Goal: Information Seeking & Learning: Learn about a topic

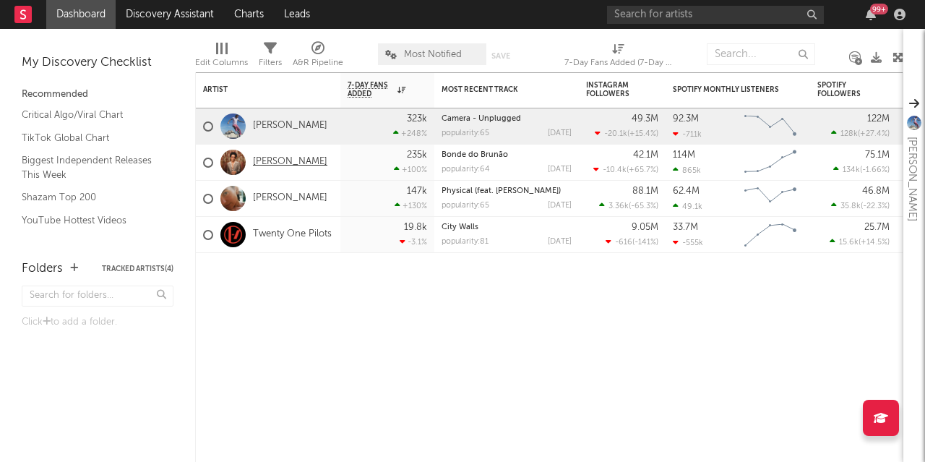
click at [264, 160] on link "[PERSON_NAME]" at bounding box center [290, 162] width 74 height 12
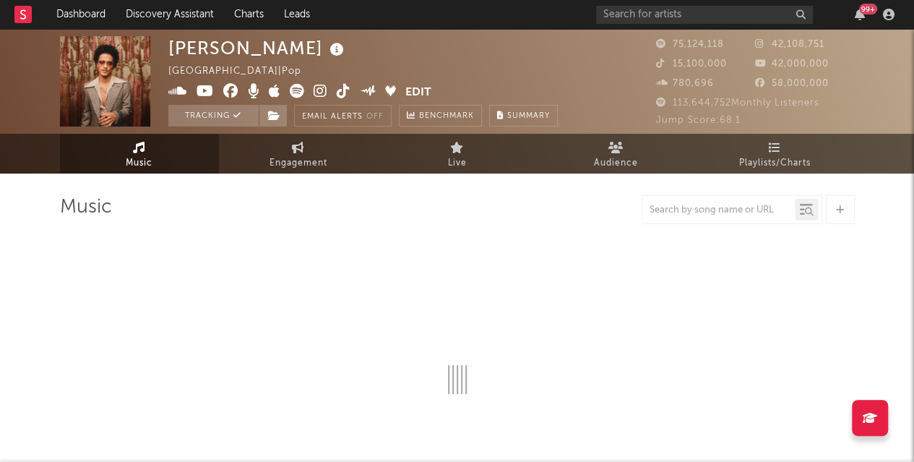
select select "6m"
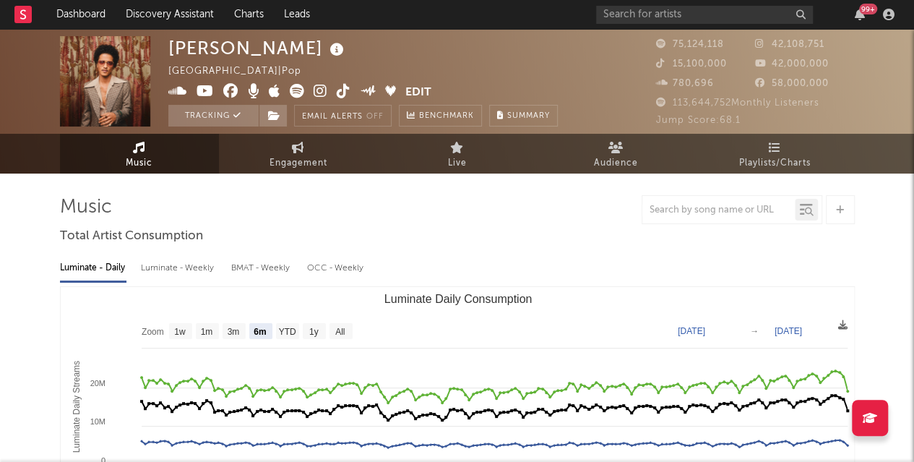
click at [205, 265] on div "Luminate - Weekly" at bounding box center [179, 268] width 76 height 25
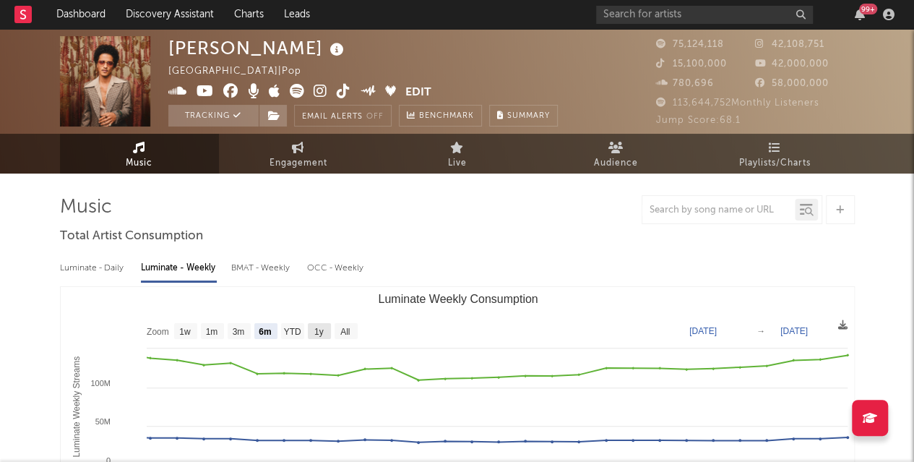
click at [319, 333] on text "1y" at bounding box center [318, 332] width 9 height 10
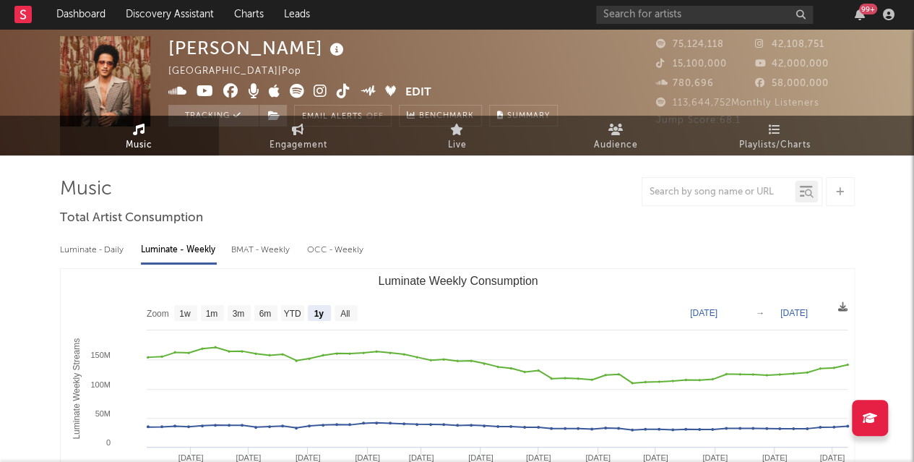
select select "1y"
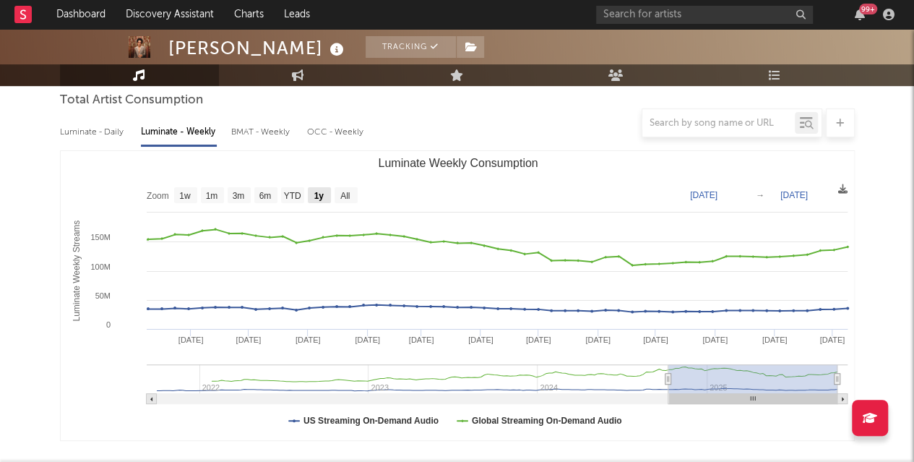
scroll to position [145, 0]
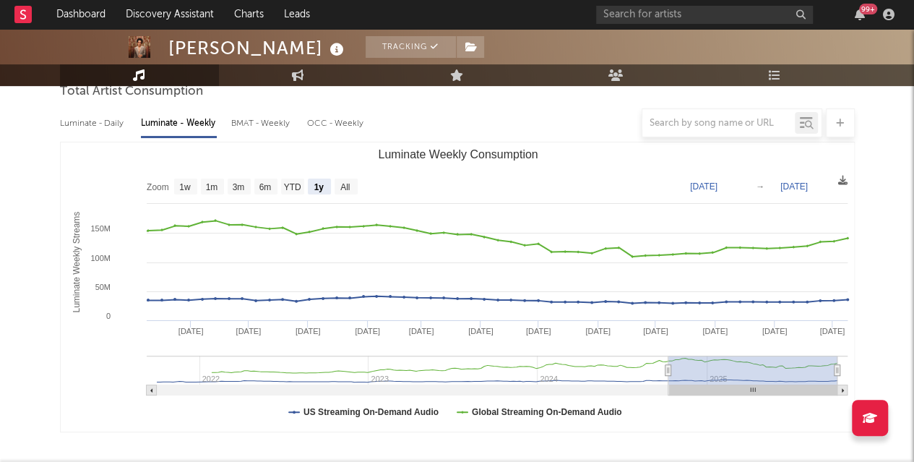
type input "2024-10-07"
type input "2025-10-07"
type input "2024-10-05"
type input "2025-10-05"
type input "[DATE]"
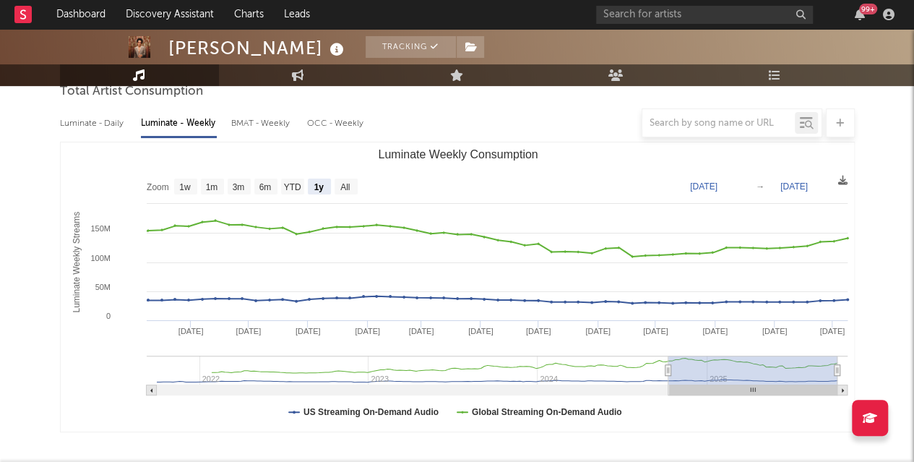
type input "[DATE]"
type input "2025-09-23"
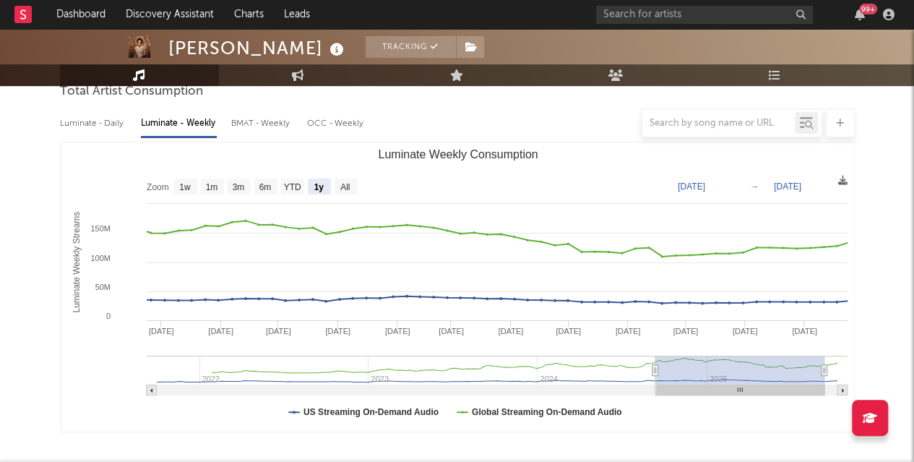
type input "2024-05-21"
type input "2025-05-21"
type input "2024-04-10"
type input "2025-04-10"
type input "2024-03-20"
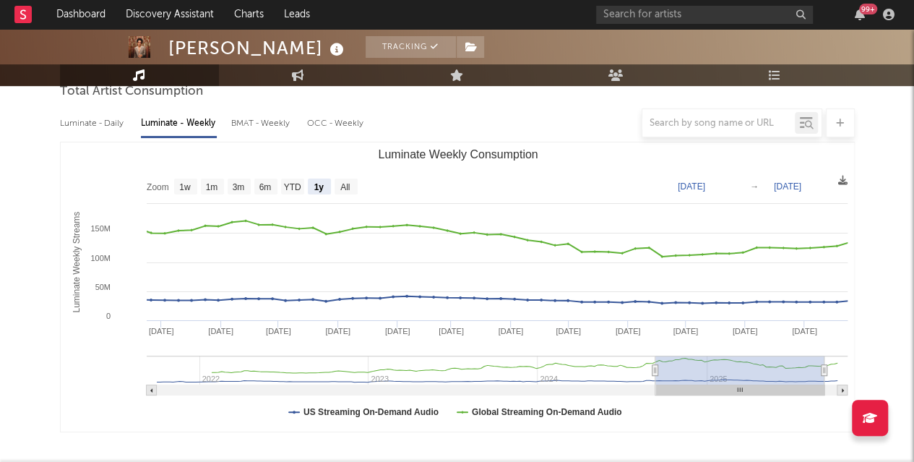
type input "2025-03-20"
type input "2024-03-04"
type input "2025-03-04"
type input "2024-02-24"
type input "2025-02-23"
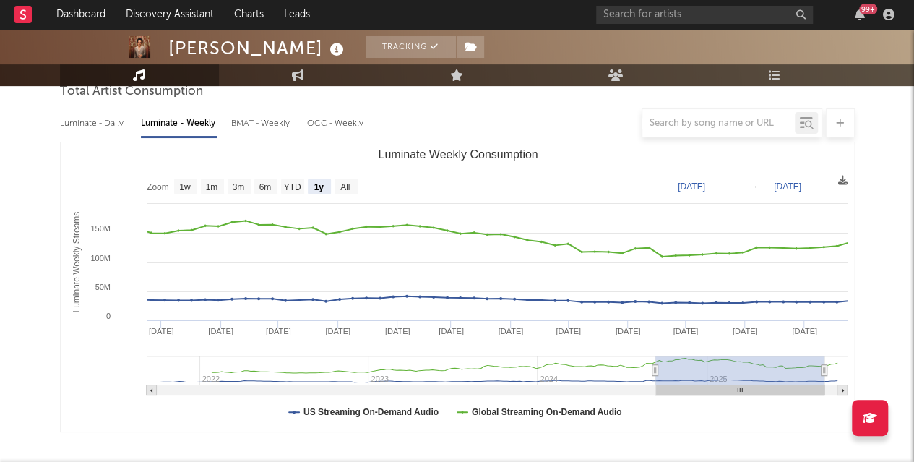
type input "2024-01-27"
type input "2025-01-26"
type input "2024-01-14"
type input "2025-01-13"
type input "2024-01-05"
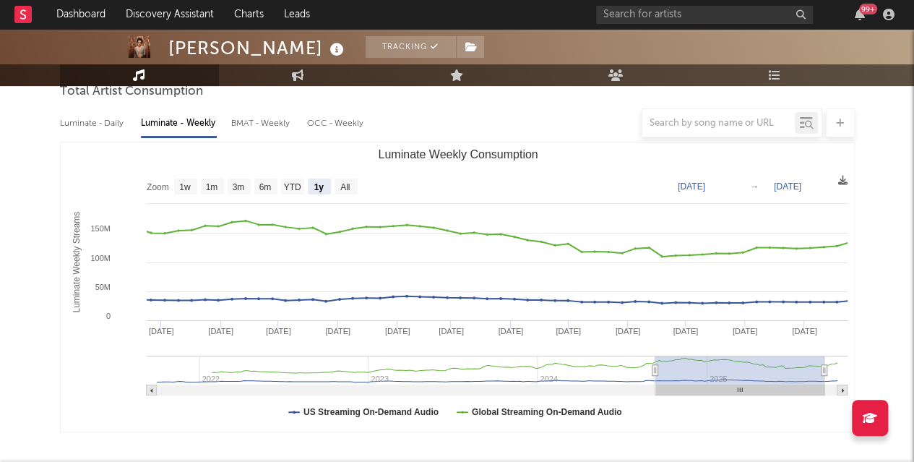
type input "2025-01-04"
type input "2023-12-31"
type input "2024-12-30"
type input "2023-12-26"
type input "2024-12-25"
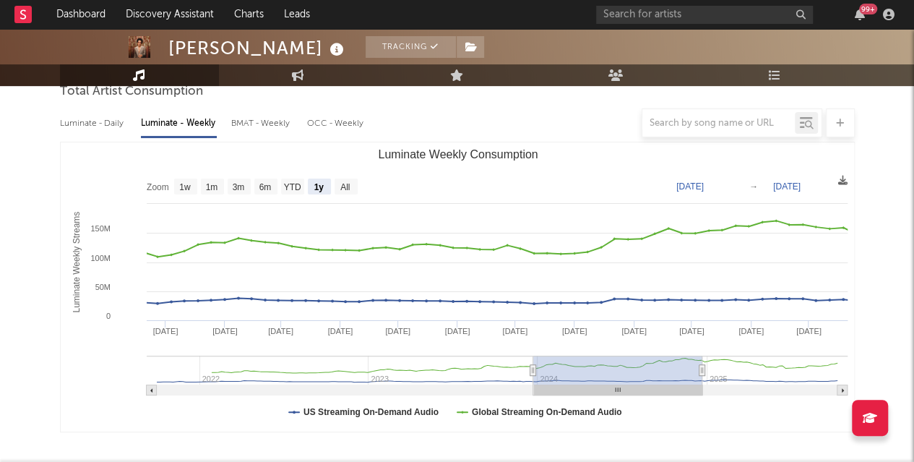
type input "2023-12-22"
type input "[DATE]"
type input "2023-12-20"
type input "2024-12-19"
type input "2023-12-19"
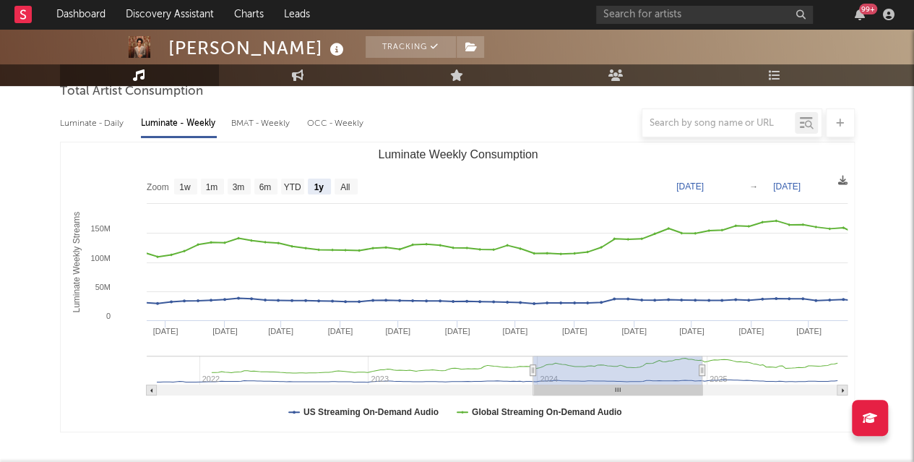
type input "2024-12-18"
type input "2023-12-17"
type input "[DATE]"
type input "2023-12-19"
type input "2024-12-18"
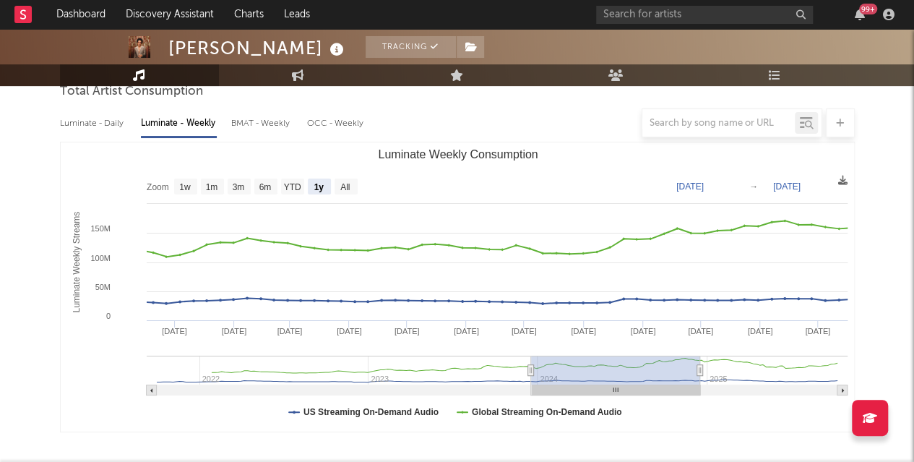
type input "2023-12-20"
type input "2024-12-19"
type input "2023-12-22"
type input "[DATE]"
type input "2023-12-25"
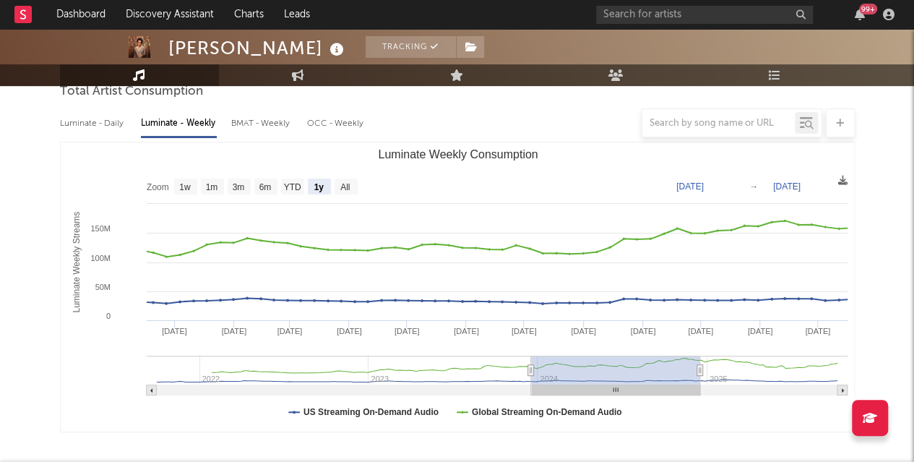
type input "2024-12-24"
type input "2023-12-26"
type input "2024-12-25"
type input "2023-12-29"
type input "[DATE]"
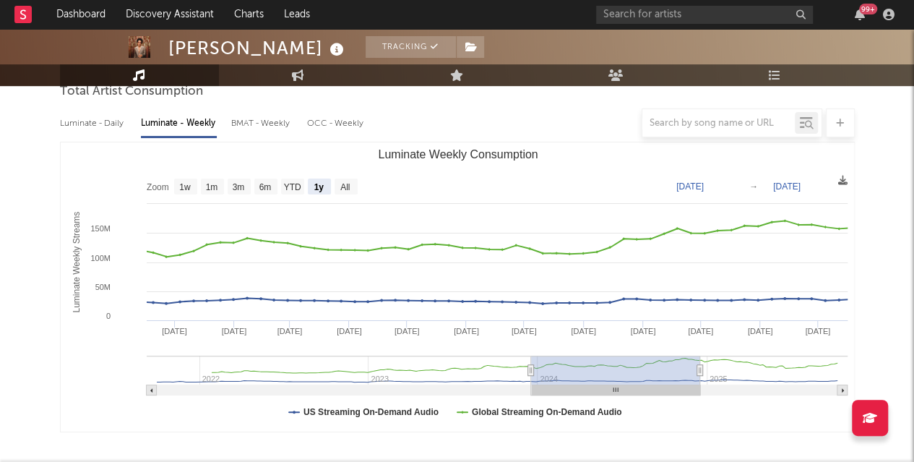
type input "2023-12-31"
type input "2024-12-30"
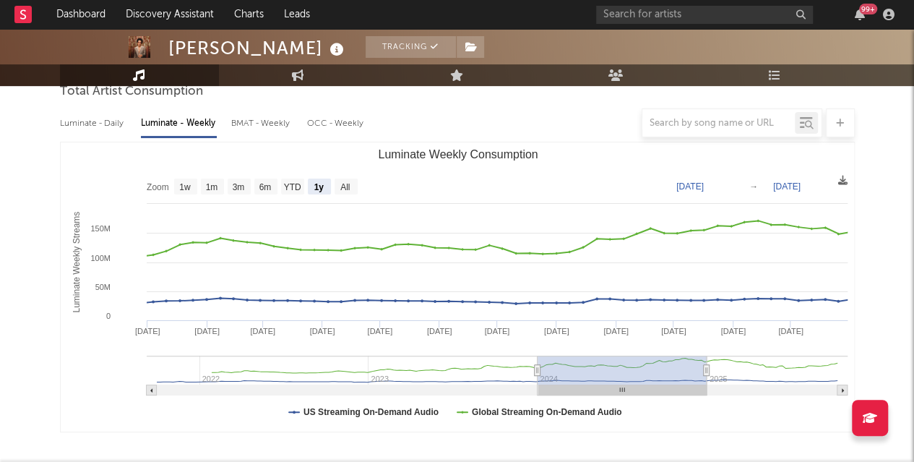
type input "2024-01-02"
drag, startPoint x: 672, startPoint y: 368, endPoint x: 542, endPoint y: 373, distance: 130.2
click at [542, 373] on rect "Luminate Weekly Consumption" at bounding box center [623, 370] width 169 height 29
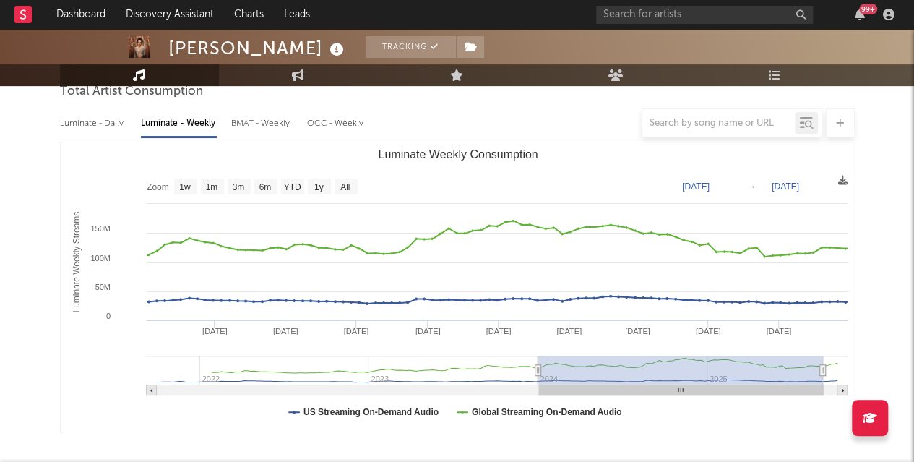
type input "[DATE]"
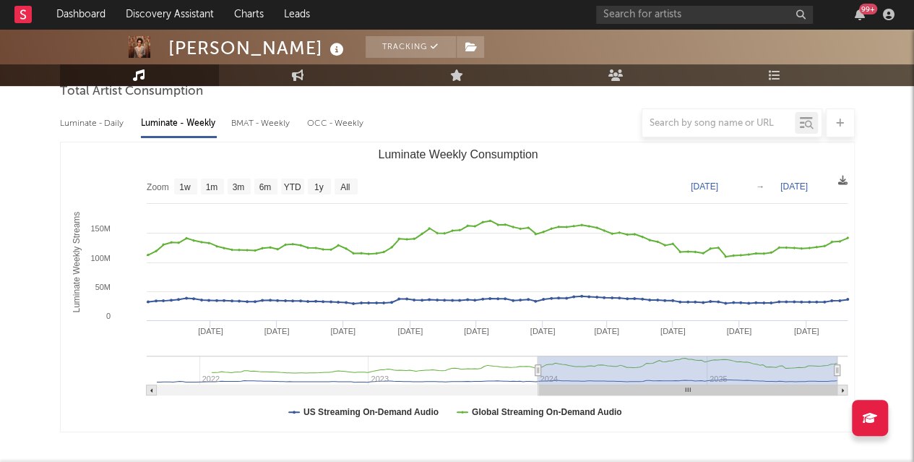
drag, startPoint x: 707, startPoint y: 371, endPoint x: 872, endPoint y: 370, distance: 164.8
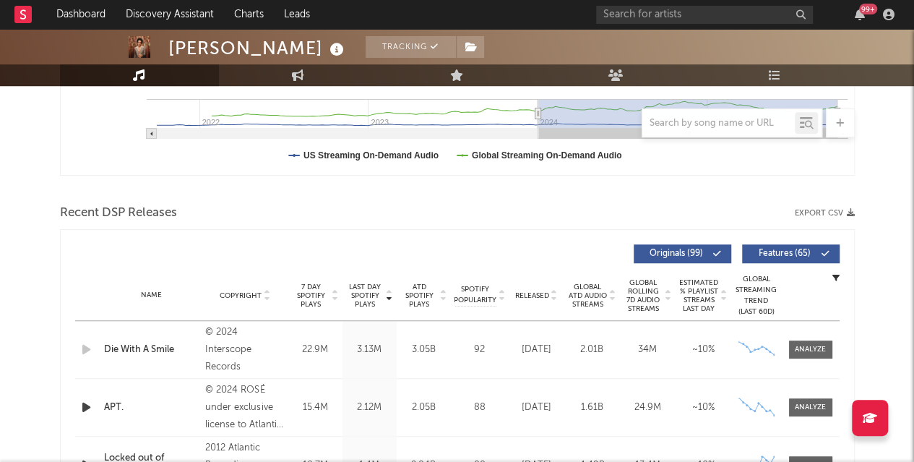
scroll to position [506, 0]
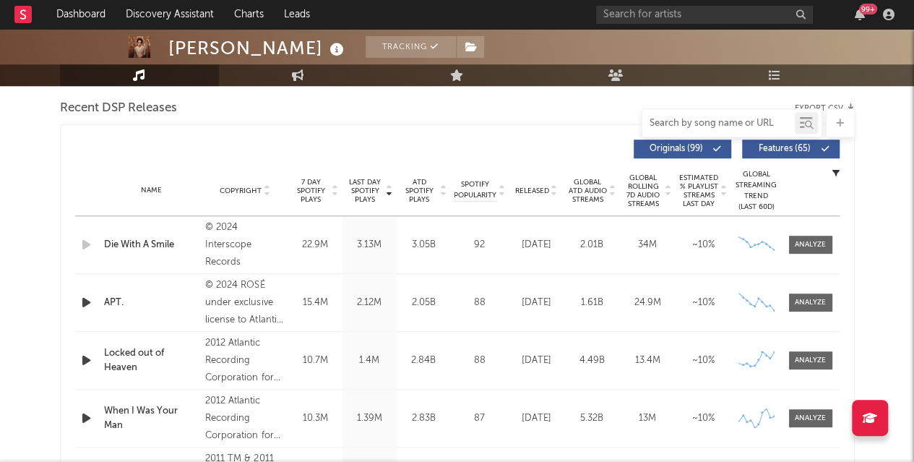
click at [749, 126] on input "text" at bounding box center [719, 124] width 153 height 12
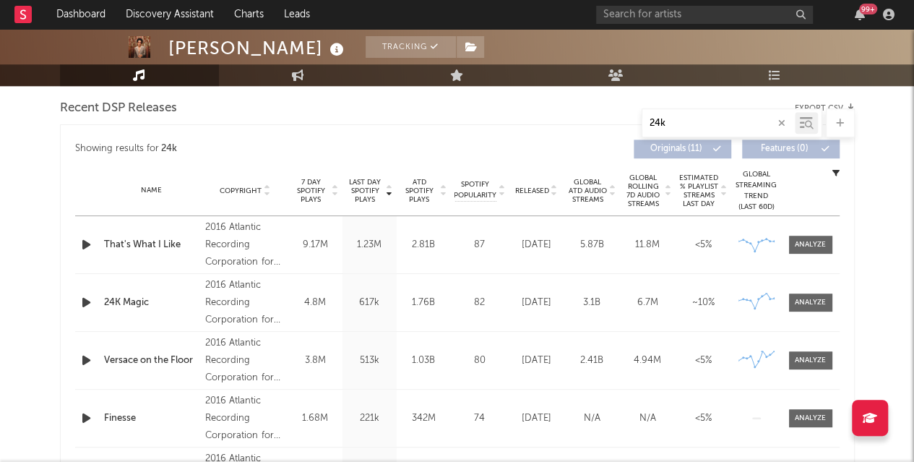
type input "24k"
click at [124, 300] on div "24K Magic" at bounding box center [151, 303] width 95 height 14
click at [812, 304] on div at bounding box center [810, 302] width 31 height 11
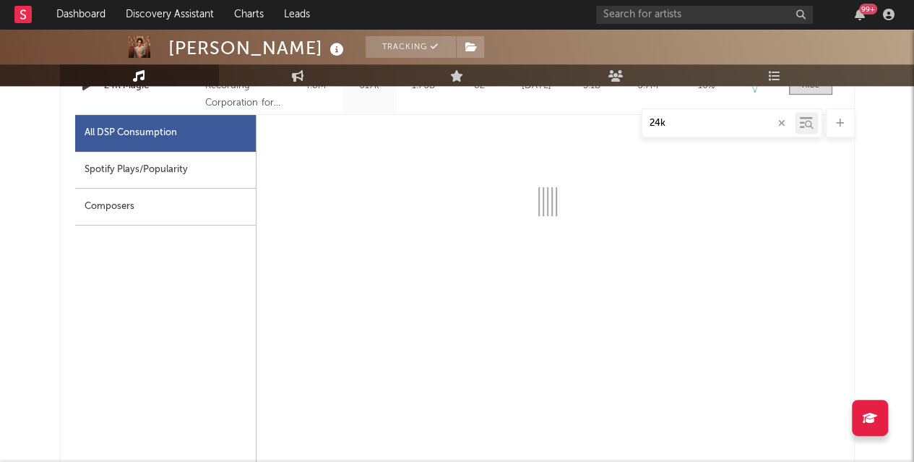
scroll to position [651, 0]
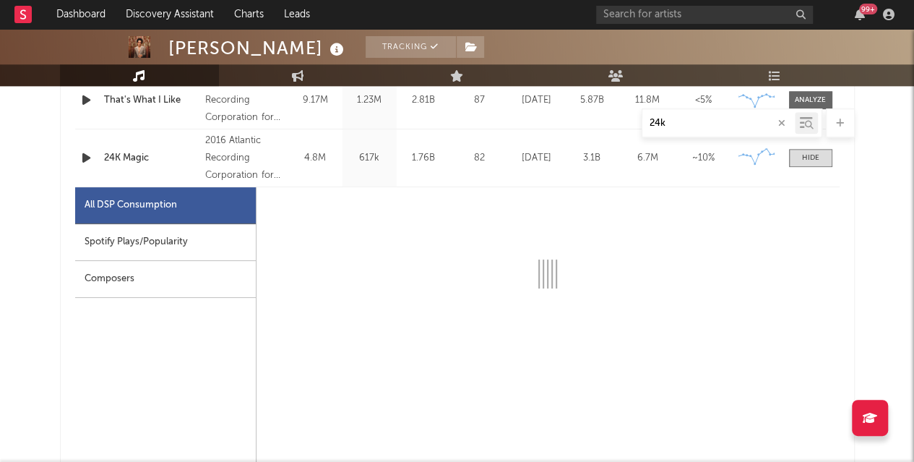
select select "6m"
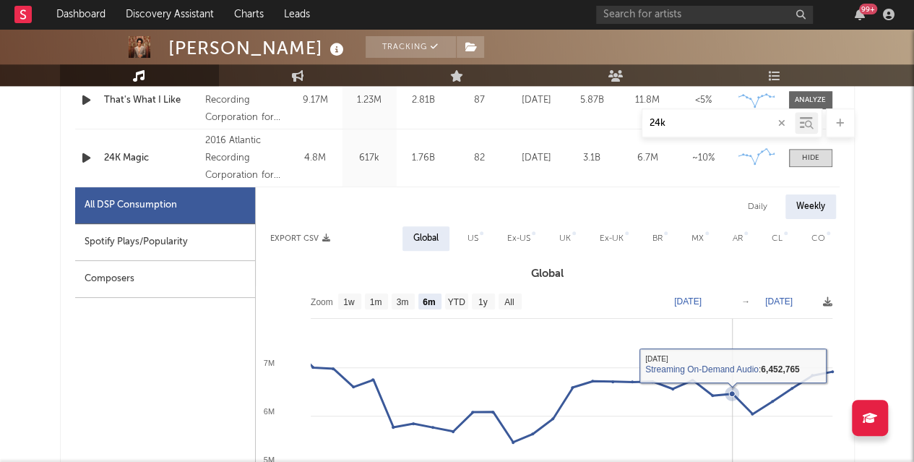
scroll to position [578, 0]
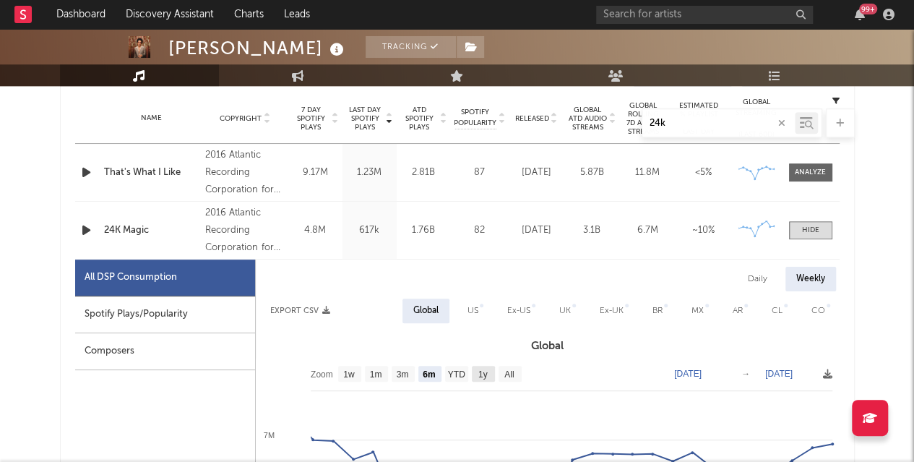
click at [487, 378] on text "1y" at bounding box center [482, 374] width 9 height 10
select select "1y"
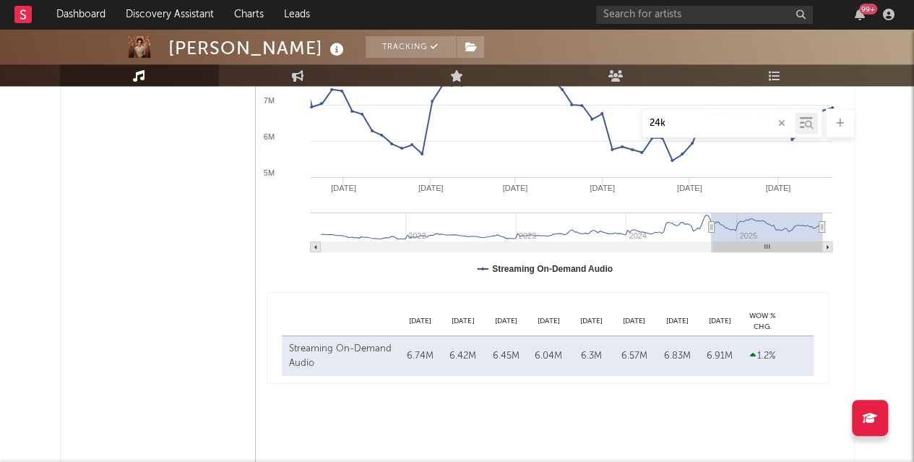
scroll to position [940, 0]
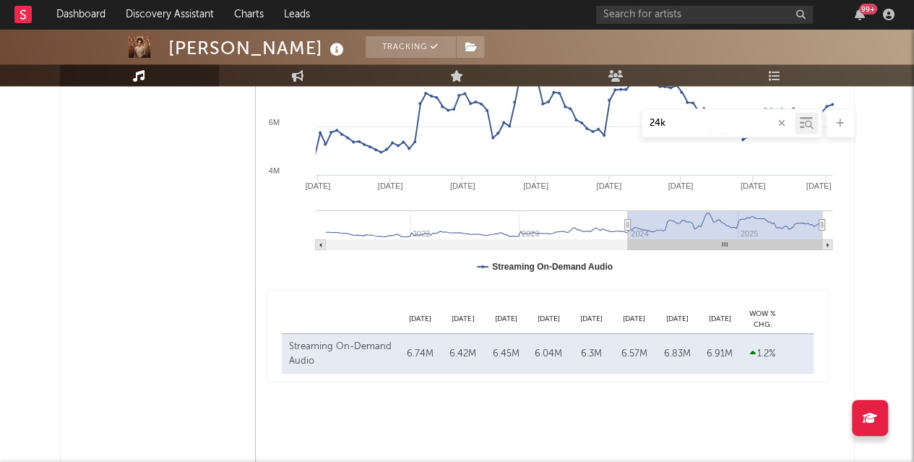
type input "2023-12-31"
drag, startPoint x: 710, startPoint y: 225, endPoint x: 629, endPoint y: 218, distance: 81.3
click at [629, 218] on g at bounding box center [574, 230] width 517 height 40
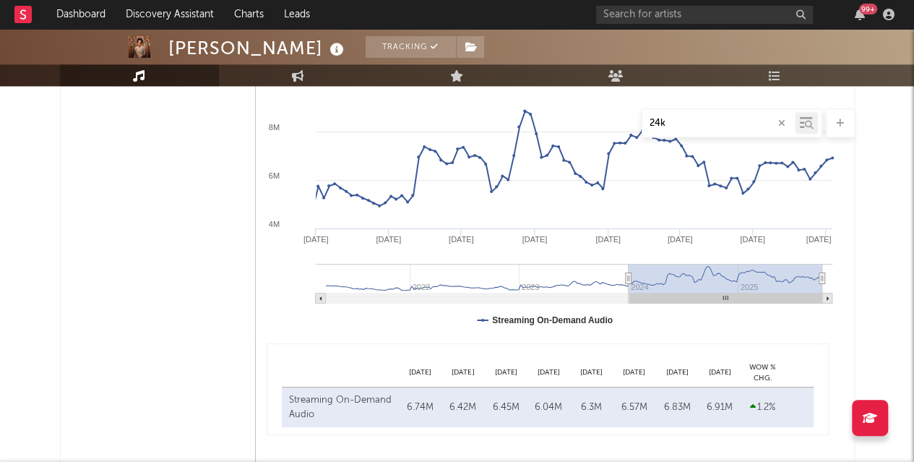
scroll to position [795, 0]
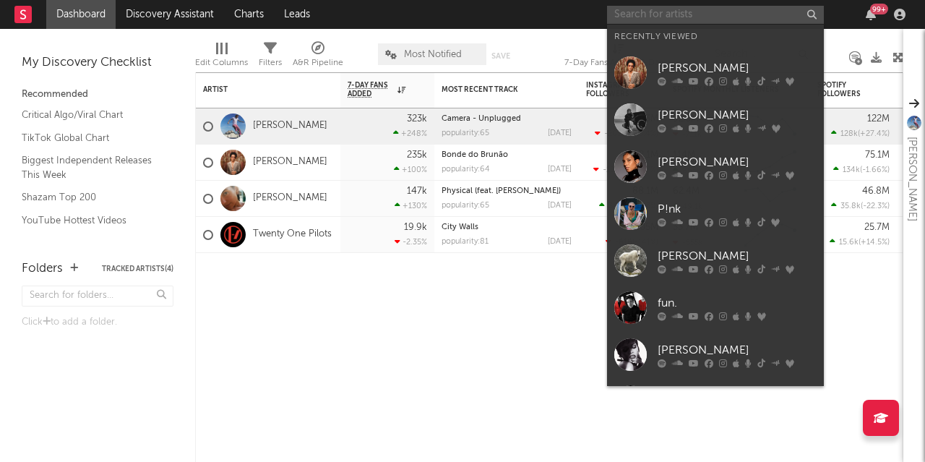
click at [717, 17] on input "text" at bounding box center [715, 15] width 217 height 18
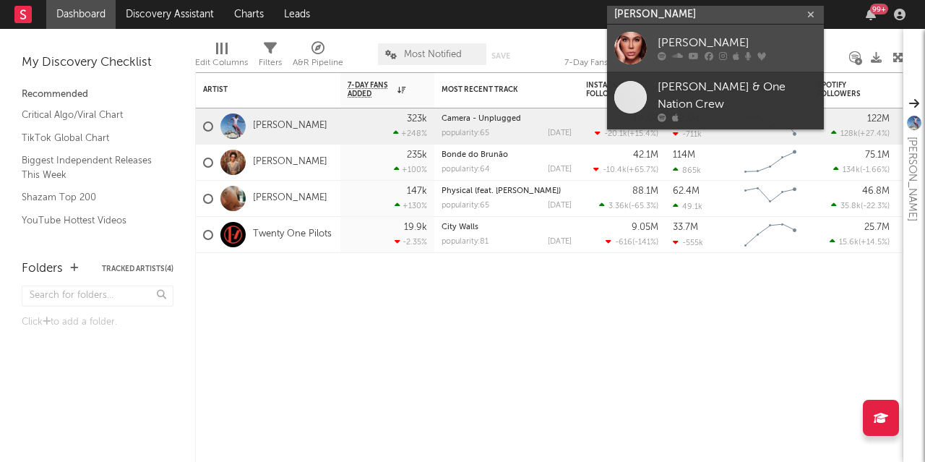
type input "[PERSON_NAME]"
click at [697, 40] on div "[PERSON_NAME]" at bounding box center [737, 43] width 159 height 17
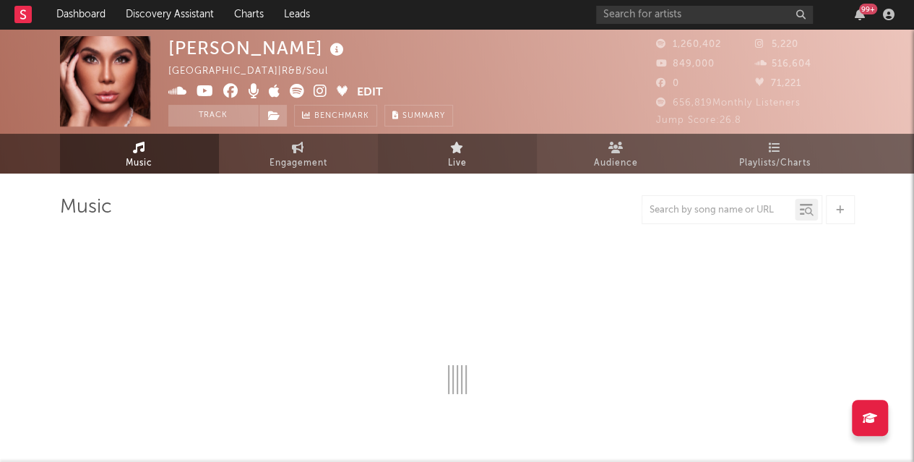
select select "6m"
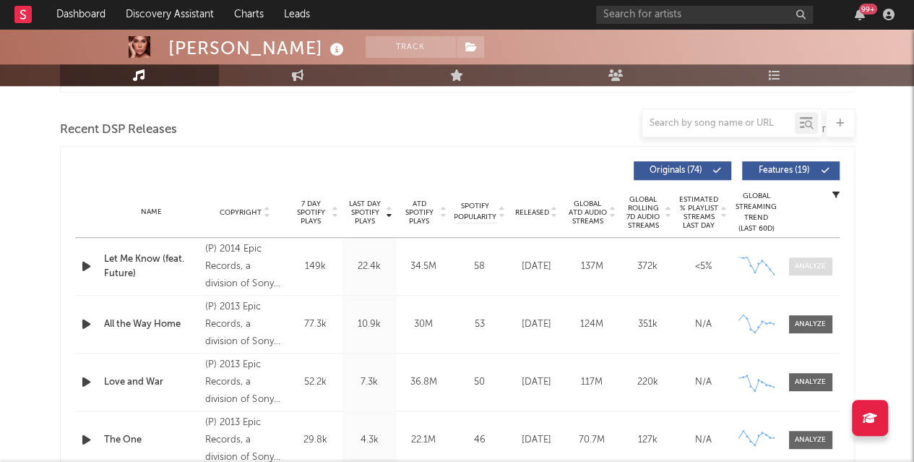
scroll to position [506, 0]
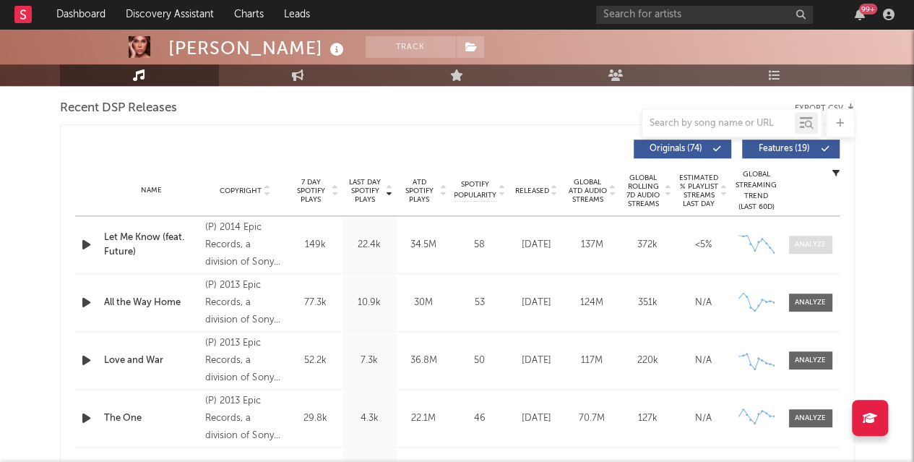
click at [818, 244] on div at bounding box center [810, 244] width 31 height 11
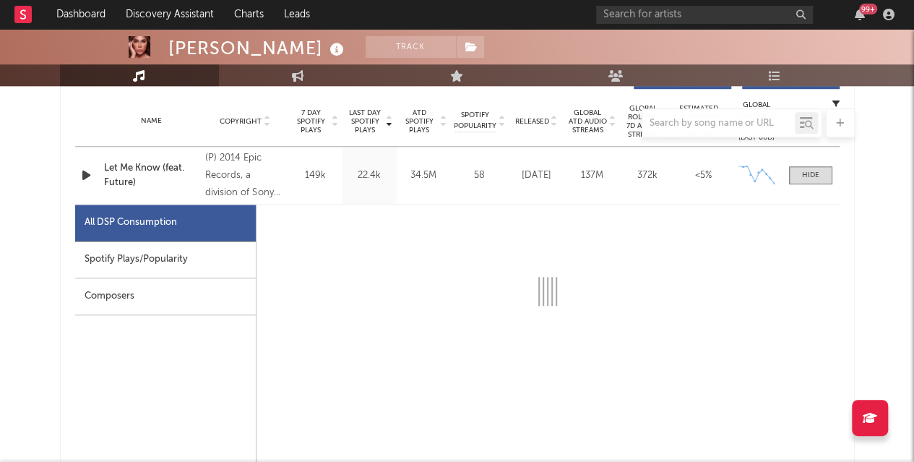
scroll to position [578, 0]
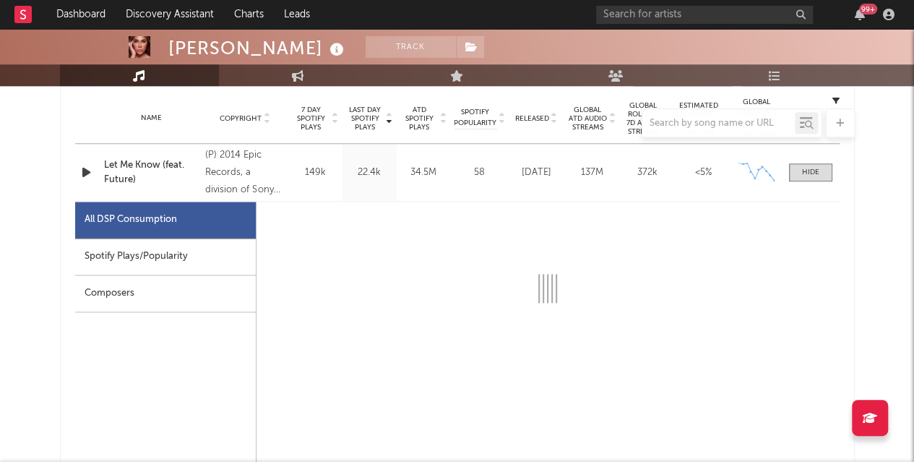
select select "6m"
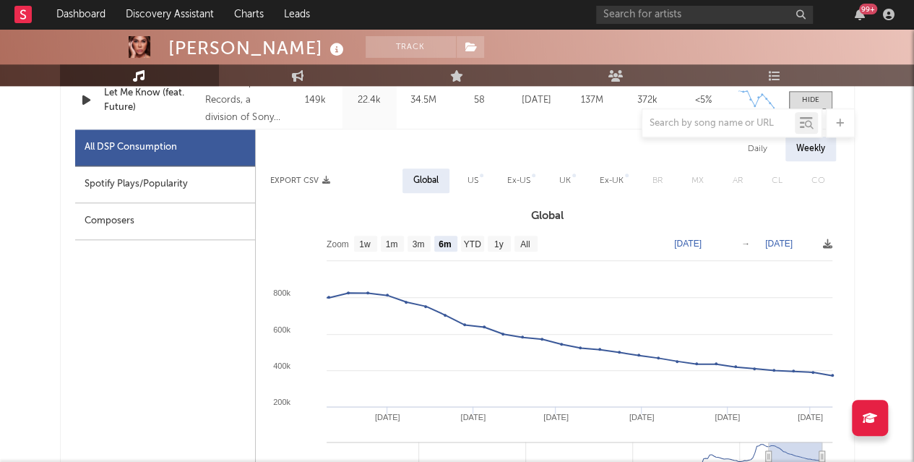
scroll to position [723, 0]
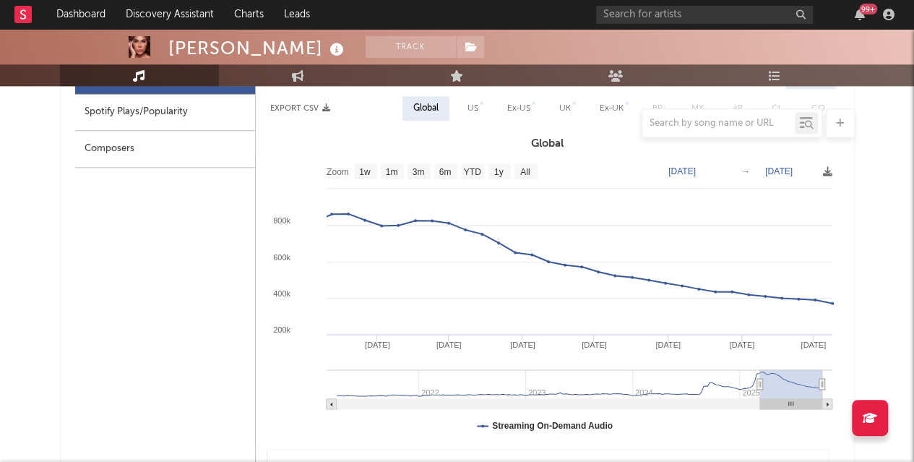
type input "[DATE]"
select select "1y"
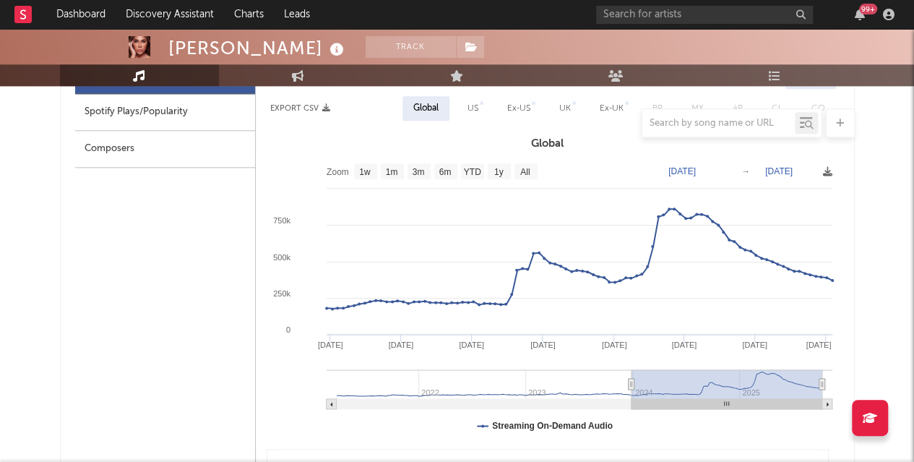
drag, startPoint x: 769, startPoint y: 382, endPoint x: 632, endPoint y: 379, distance: 137.4
click at [632, 379] on icon at bounding box center [631, 384] width 6 height 11
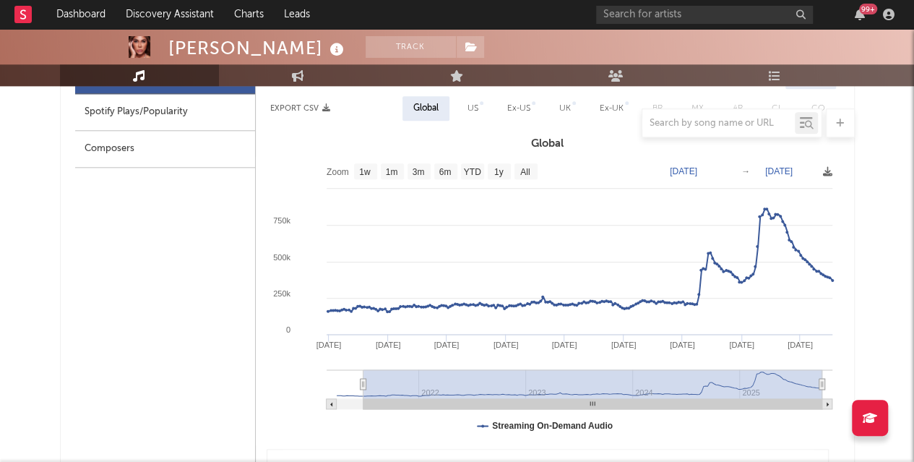
type input "[DATE]"
drag, startPoint x: 630, startPoint y: 382, endPoint x: 351, endPoint y: 379, distance: 279.0
click at [351, 379] on icon at bounding box center [350, 384] width 6 height 11
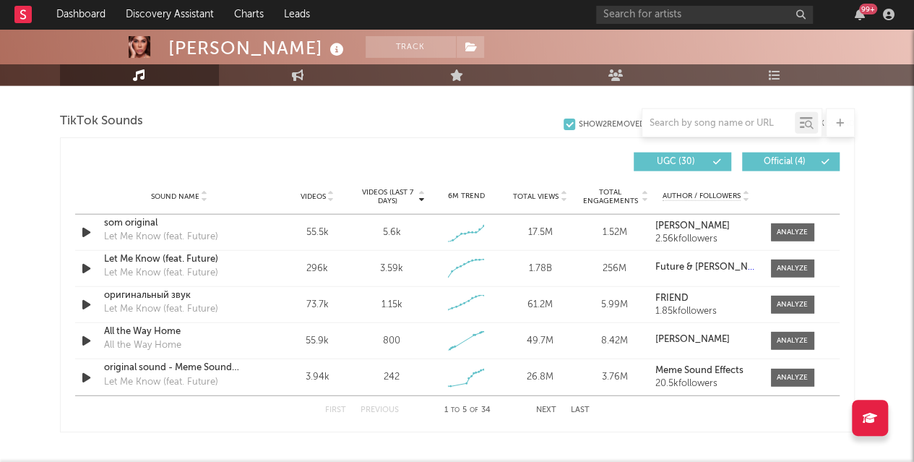
scroll to position [1663, 0]
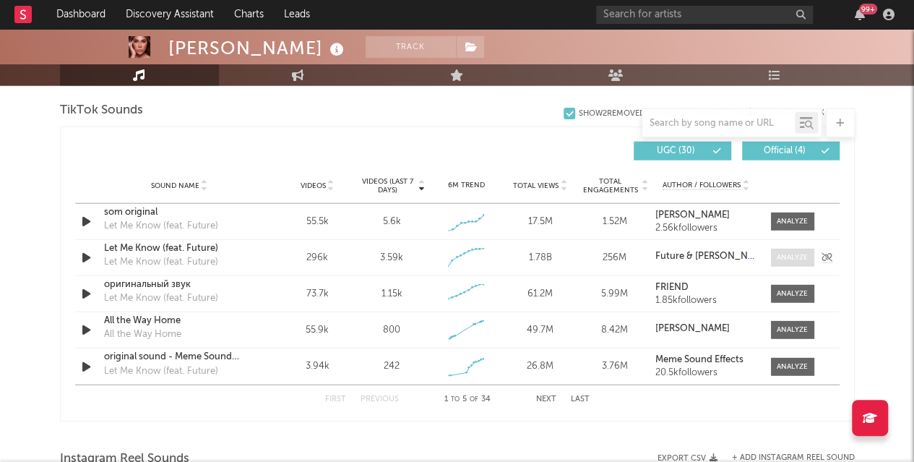
click at [791, 256] on div at bounding box center [792, 257] width 31 height 11
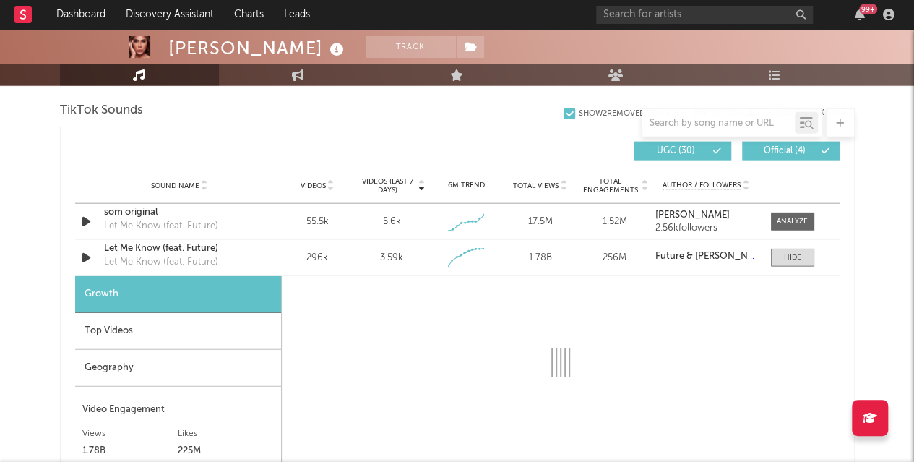
select select "6m"
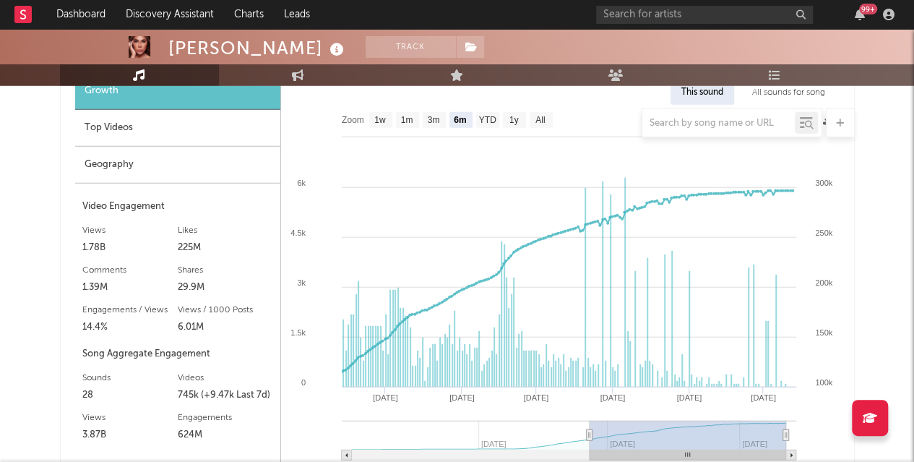
scroll to position [1879, 0]
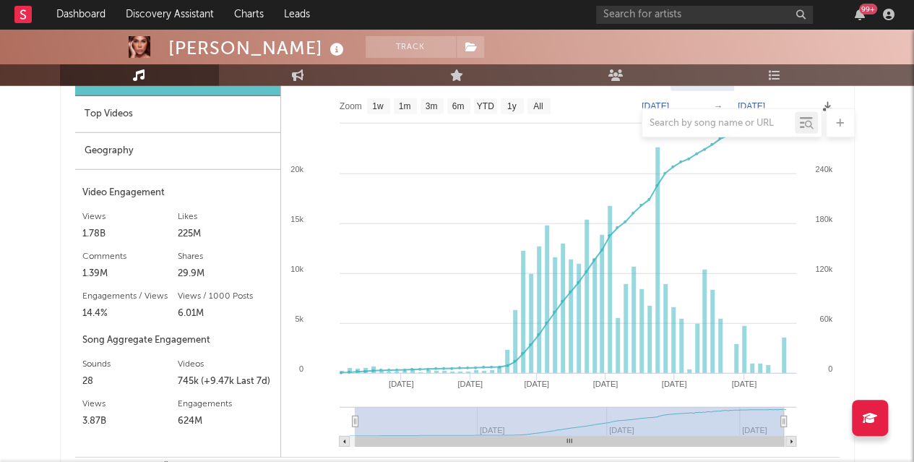
type input "[DATE]"
select select "All"
type input "[DATE]"
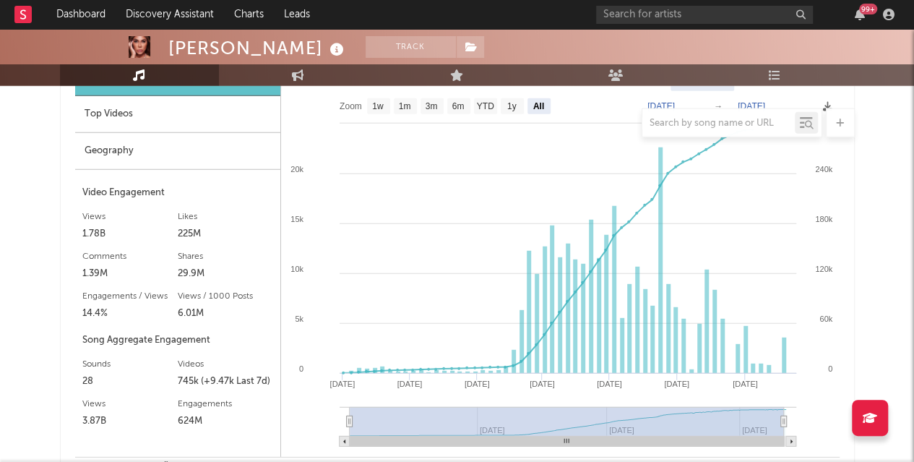
drag, startPoint x: 591, startPoint y: 418, endPoint x: 330, endPoint y: 423, distance: 261.7
click at [330, 423] on icon "Created with Highcharts 10.3.3 May '[DATE] Sep '[DATE] Jan '[DATE] Sep '[DATE] …" at bounding box center [560, 274] width 559 height 366
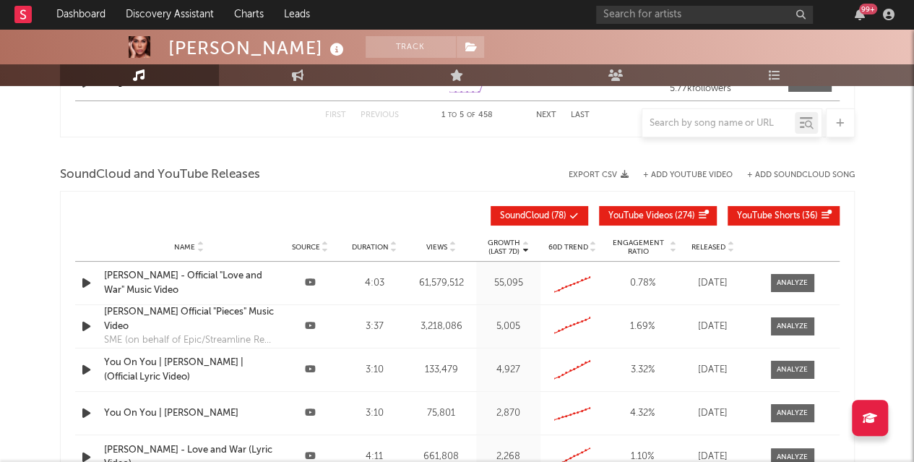
scroll to position [2747, 0]
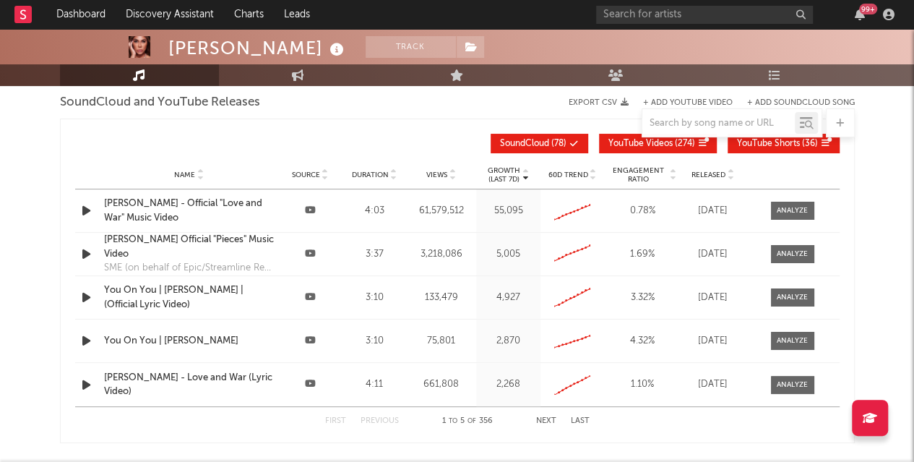
click at [570, 140] on icon at bounding box center [574, 144] width 9 height 9
click at [798, 210] on div at bounding box center [792, 210] width 31 height 11
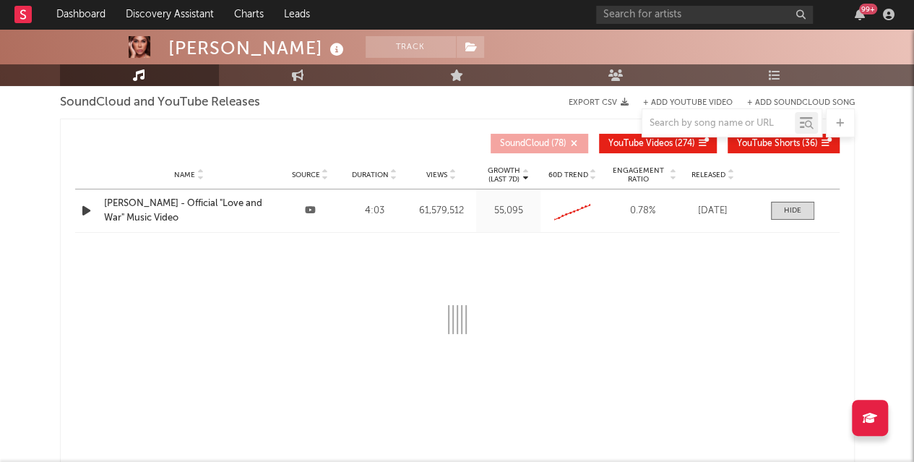
select select "6m"
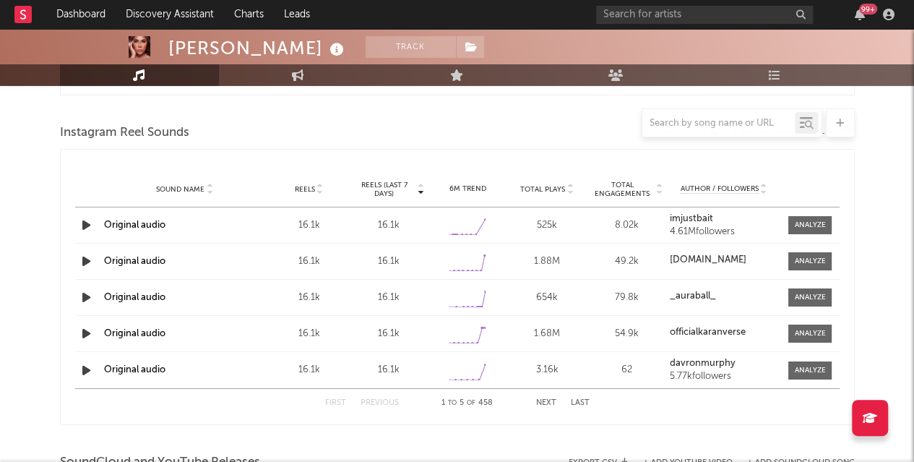
scroll to position [2385, 0]
click at [528, 122] on div at bounding box center [457, 122] width 795 height 29
